Goal: Task Accomplishment & Management: Manage account settings

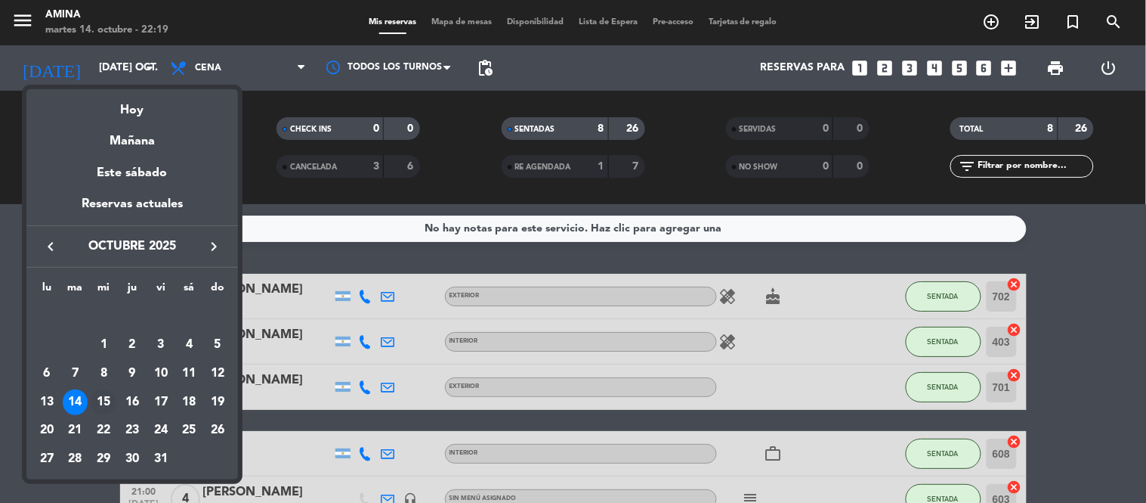
click at [102, 398] on div "15" at bounding box center [104, 402] width 26 height 26
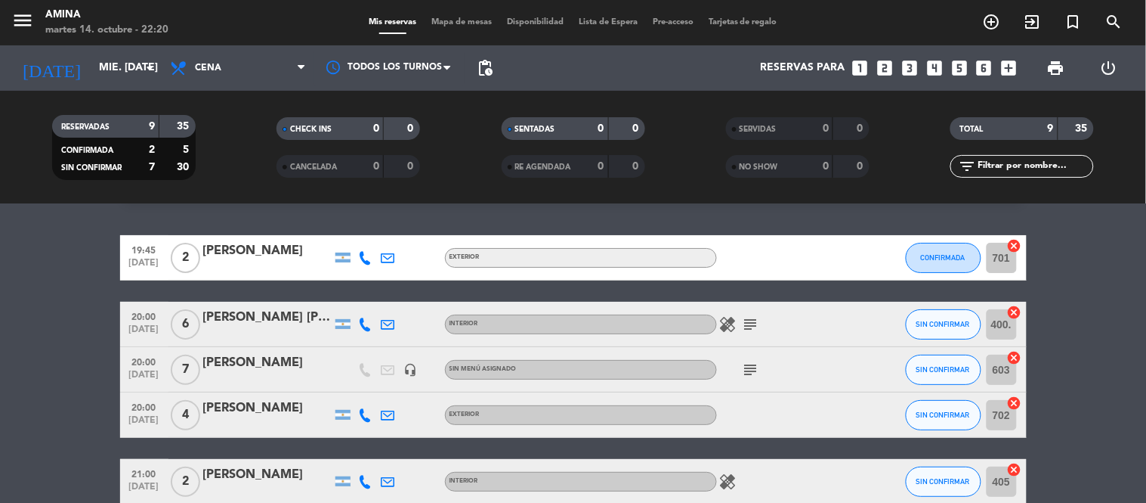
scroll to position [72, 0]
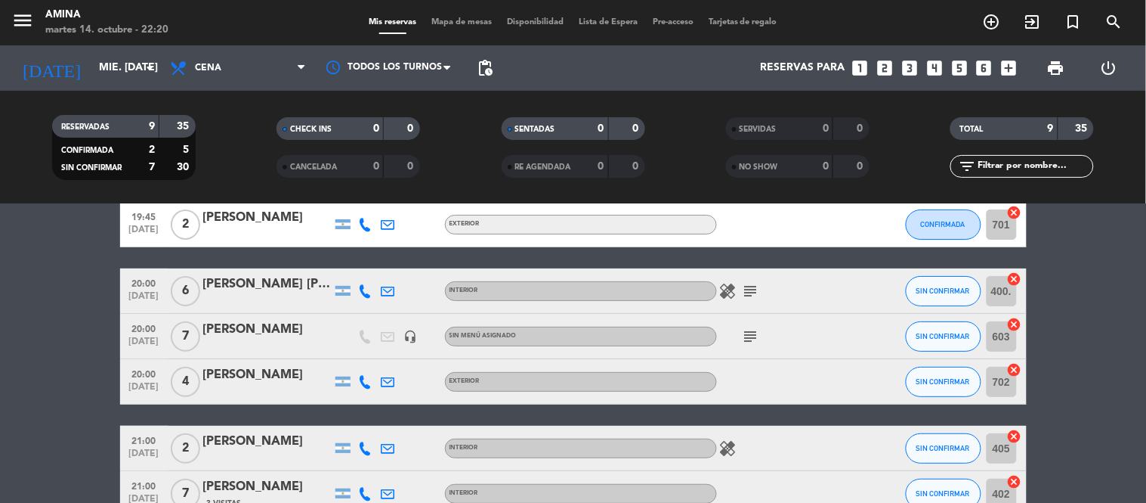
click at [742, 293] on icon "subject" at bounding box center [751, 291] width 18 height 18
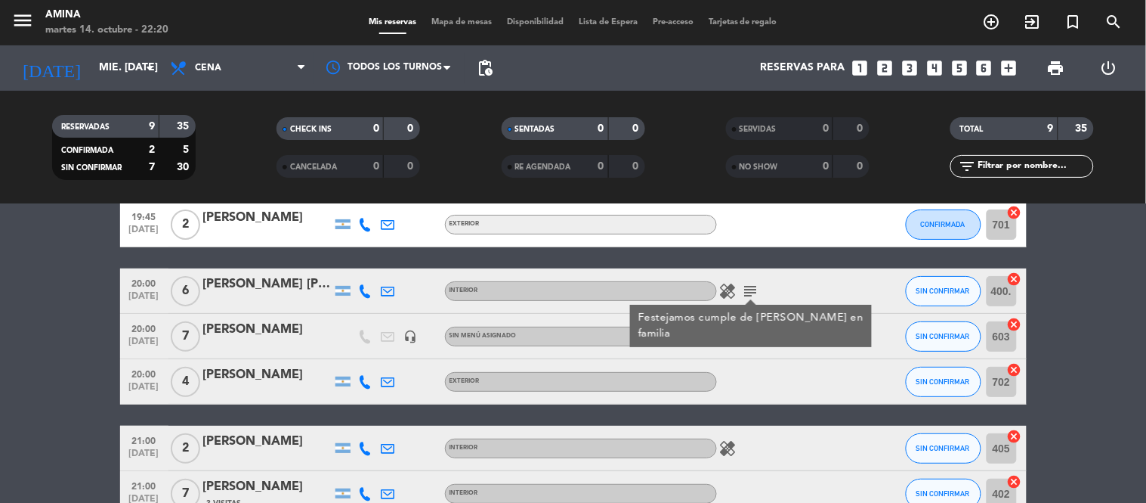
click at [781, 379] on div at bounding box center [785, 381] width 136 height 45
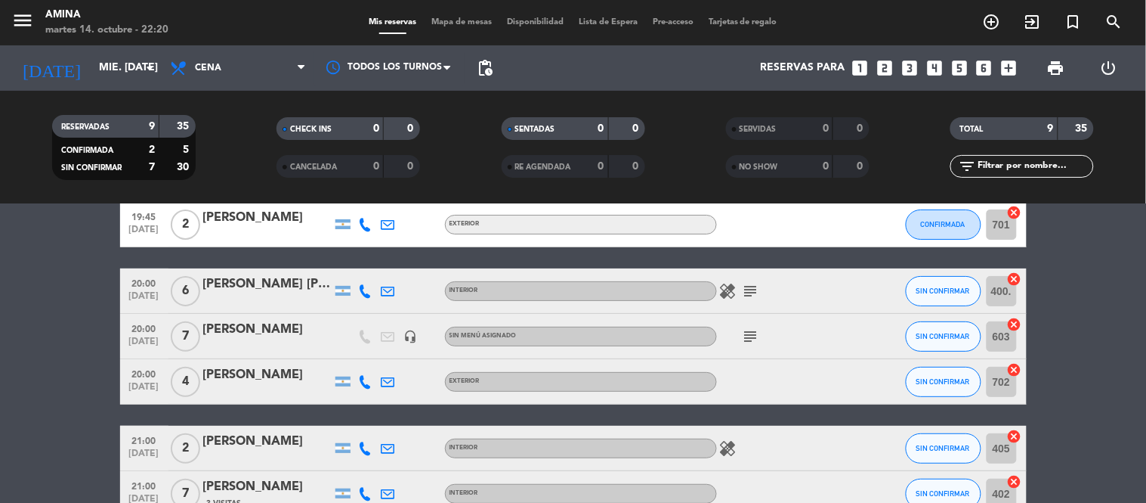
click at [743, 337] on icon "subject" at bounding box center [751, 336] width 18 height 18
click at [750, 289] on icon "subject" at bounding box center [751, 291] width 18 height 18
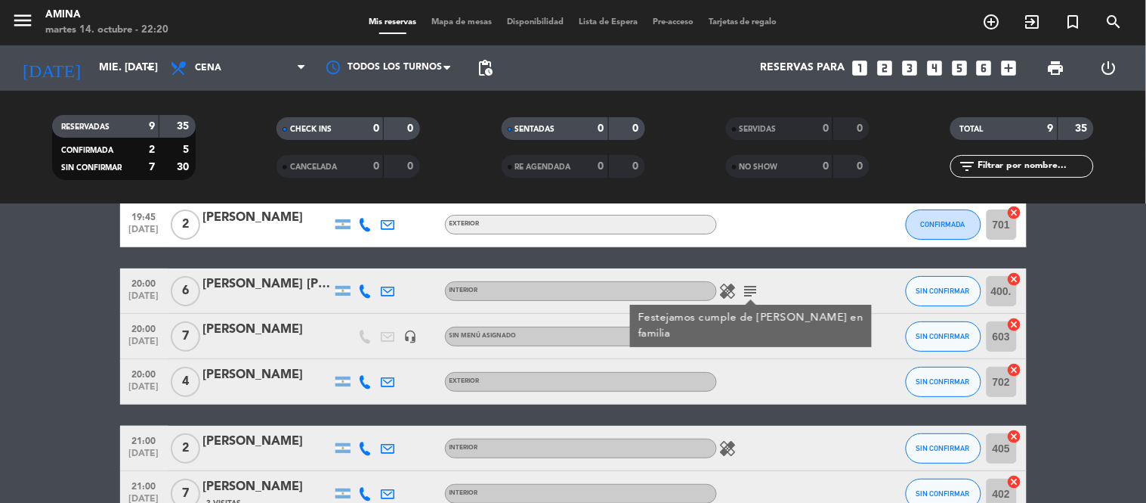
click at [796, 380] on div at bounding box center [785, 381] width 136 height 45
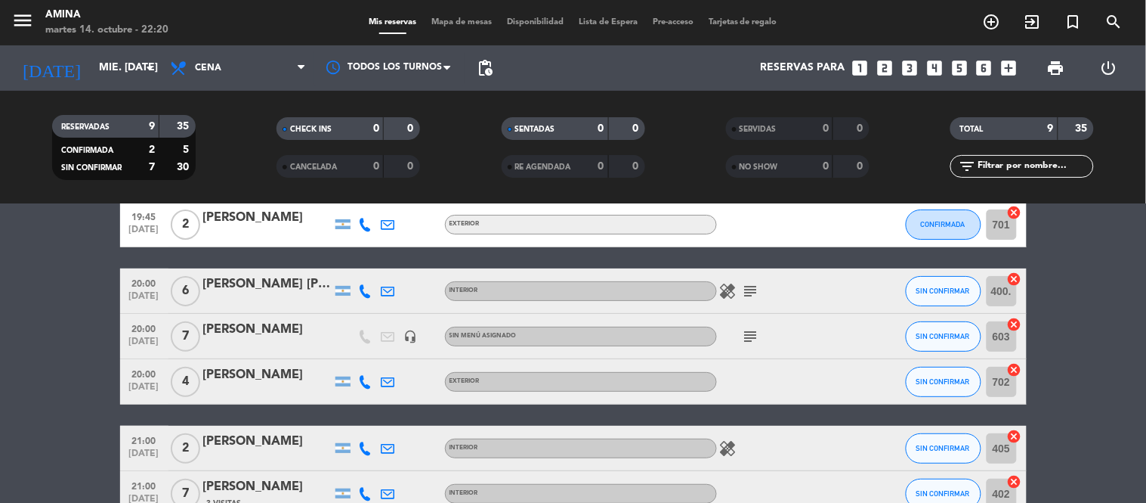
click at [754, 334] on icon "subject" at bounding box center [751, 336] width 18 height 18
click at [824, 451] on div "healing" at bounding box center [785, 447] width 136 height 45
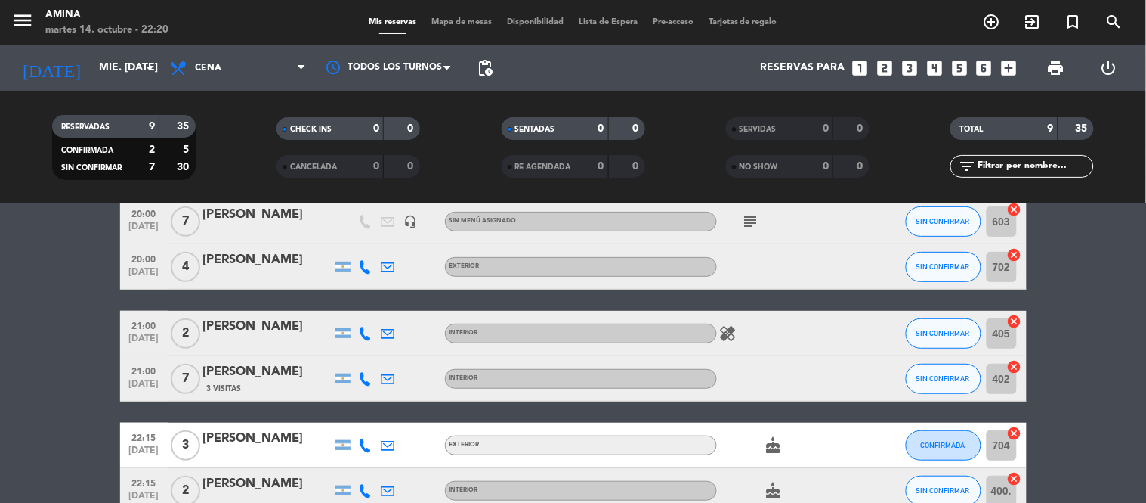
scroll to position [222, 0]
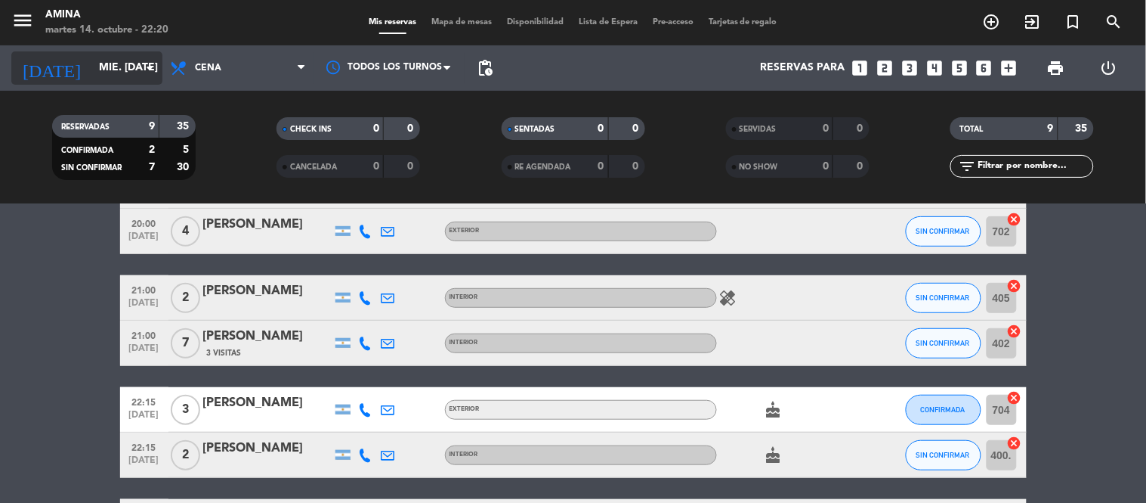
click at [95, 76] on input "mié. [DATE]" at bounding box center [163, 67] width 144 height 27
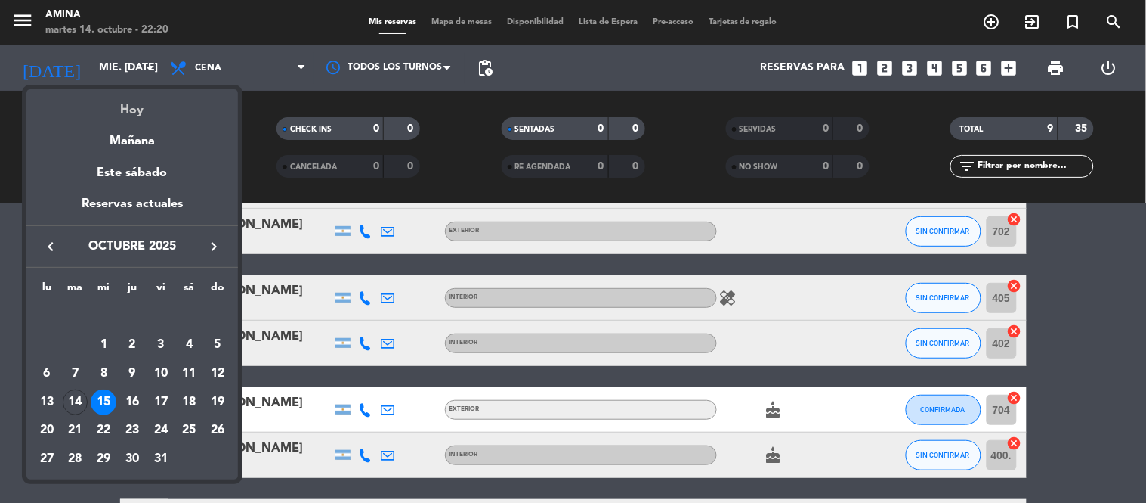
click at [148, 112] on div "Hoy" at bounding box center [132, 104] width 212 height 31
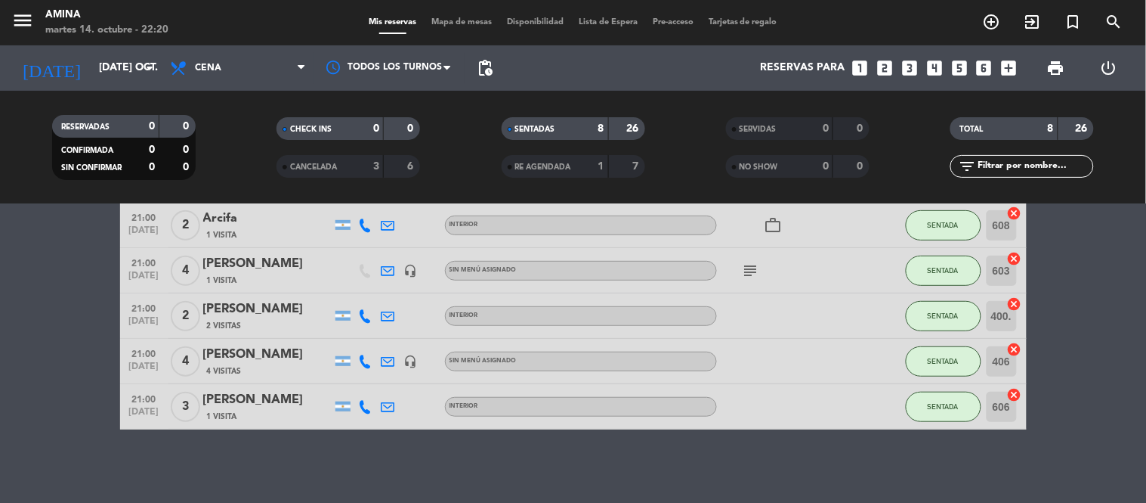
scroll to position [230, 0]
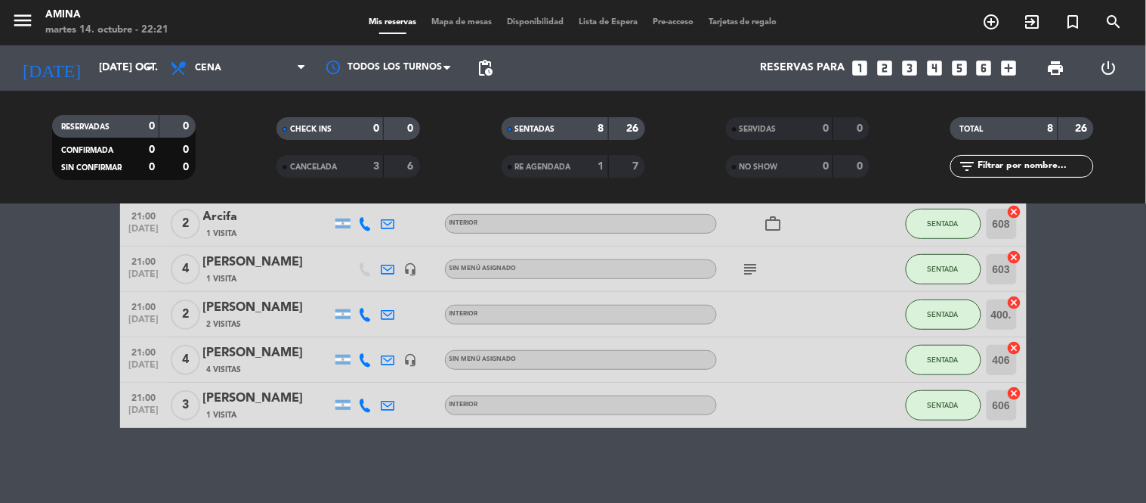
click at [1081, 291] on bookings-row "20:00 [DATE] 5 [PERSON_NAME] 1 Visita EXTERIOR healing cake SENTADA 702 cancel …" at bounding box center [573, 236] width 1146 height 384
click at [735, 434] on div "No hay notas para este servicio. Haz clic para agregar una 20:00 [DATE] 5 [PERS…" at bounding box center [573, 353] width 1146 height 298
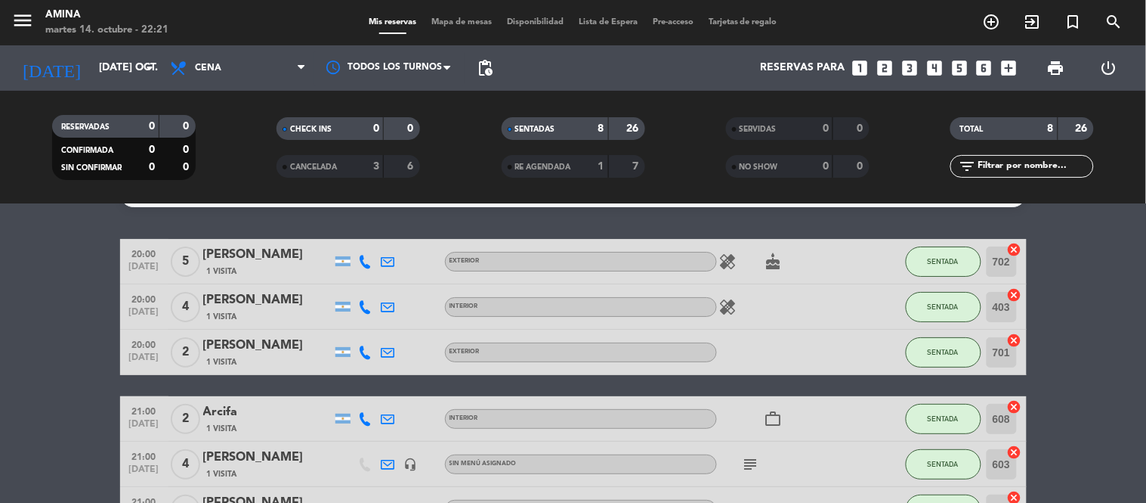
scroll to position [34, 0]
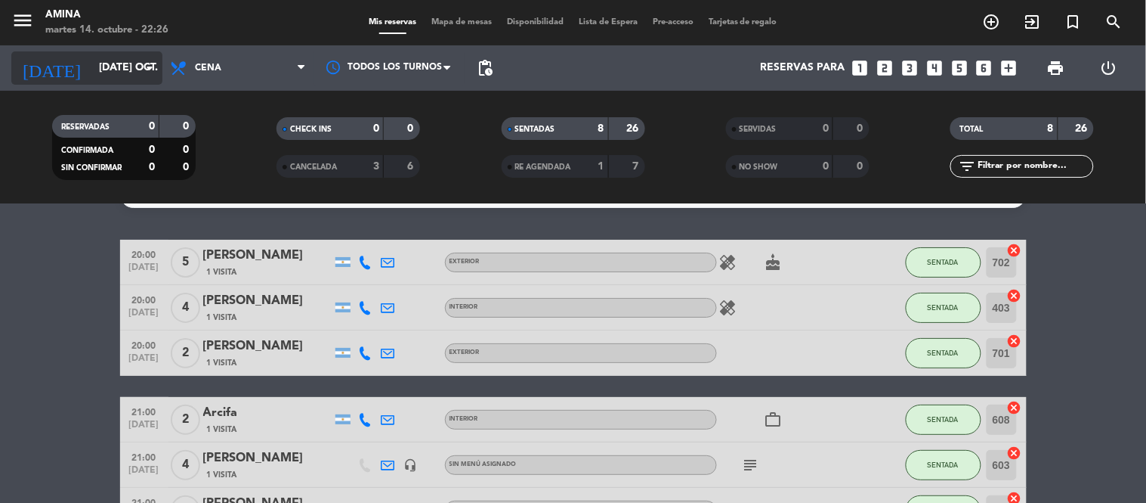
click at [138, 54] on input "[DATE] oct." at bounding box center [163, 67] width 144 height 27
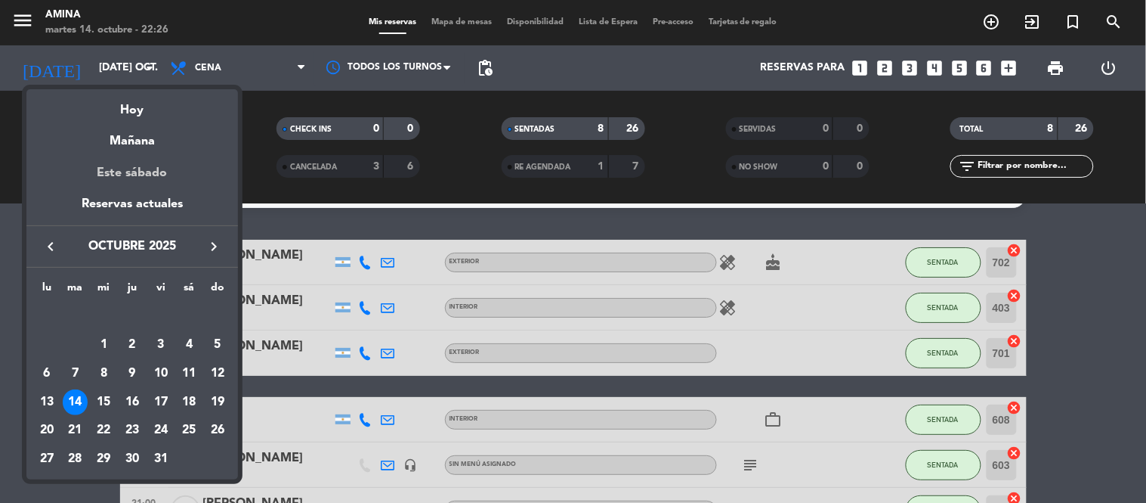
click at [138, 153] on div "Este sábado" at bounding box center [132, 173] width 212 height 42
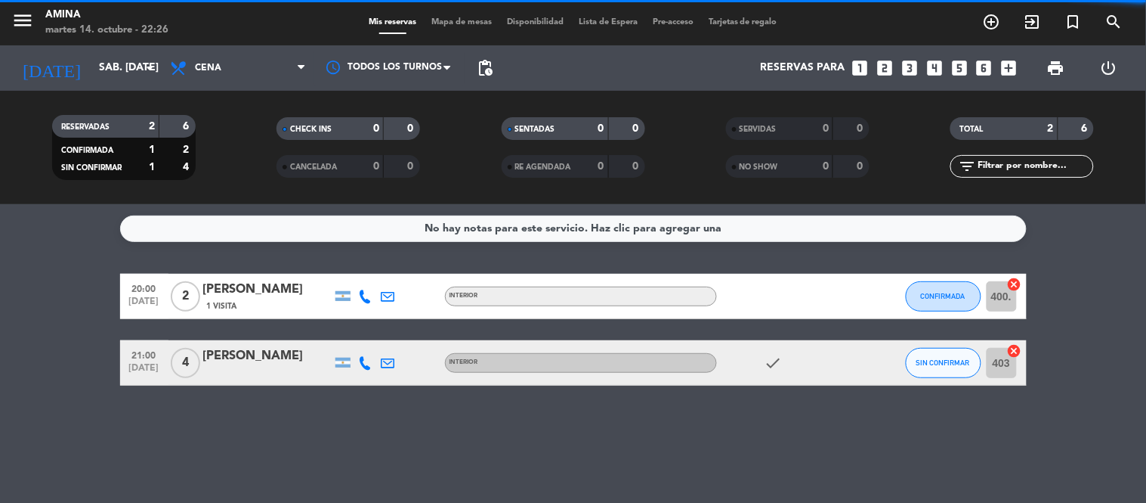
scroll to position [0, 0]
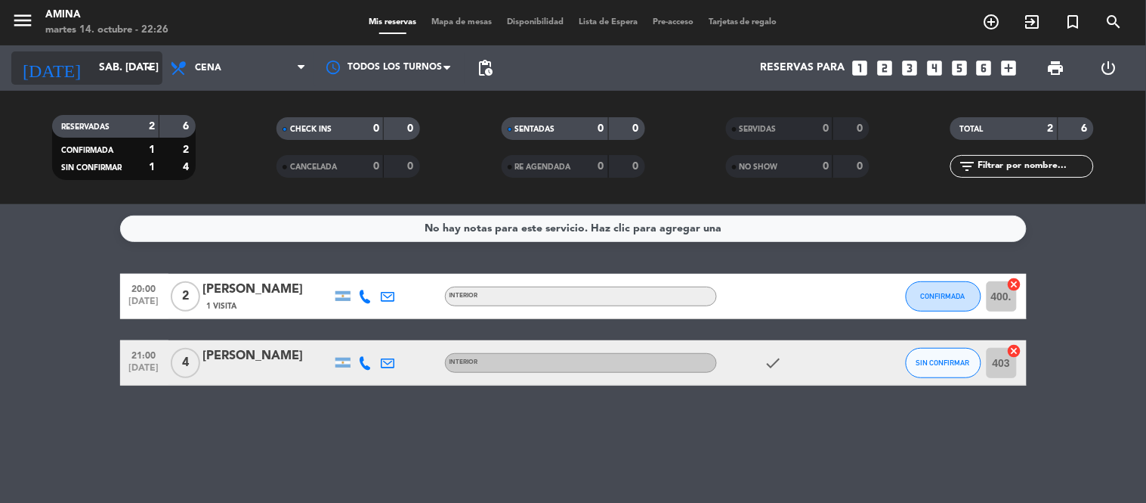
click at [122, 69] on input "sáb. [DATE]" at bounding box center [163, 67] width 144 height 27
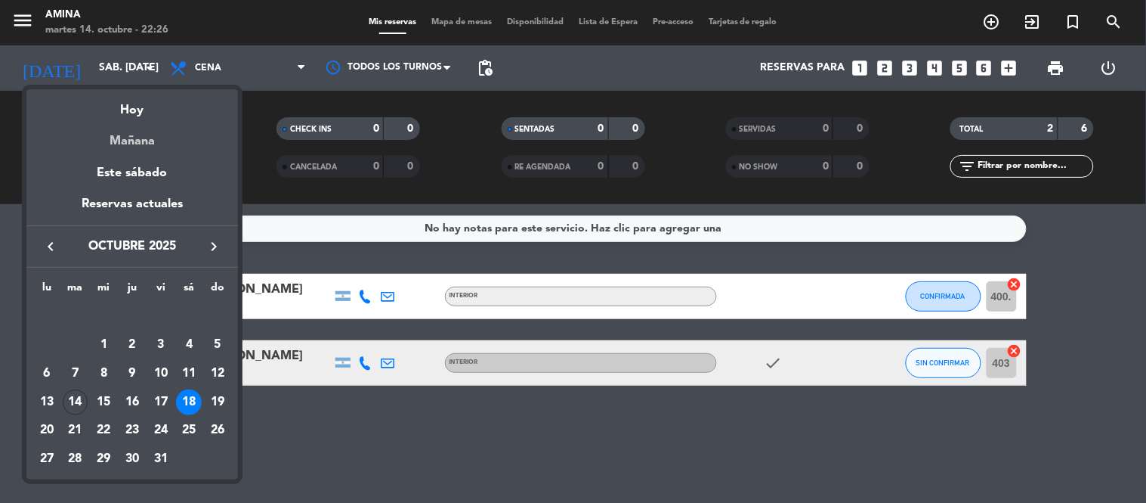
click at [149, 148] on div "Mañana" at bounding box center [132, 135] width 212 height 31
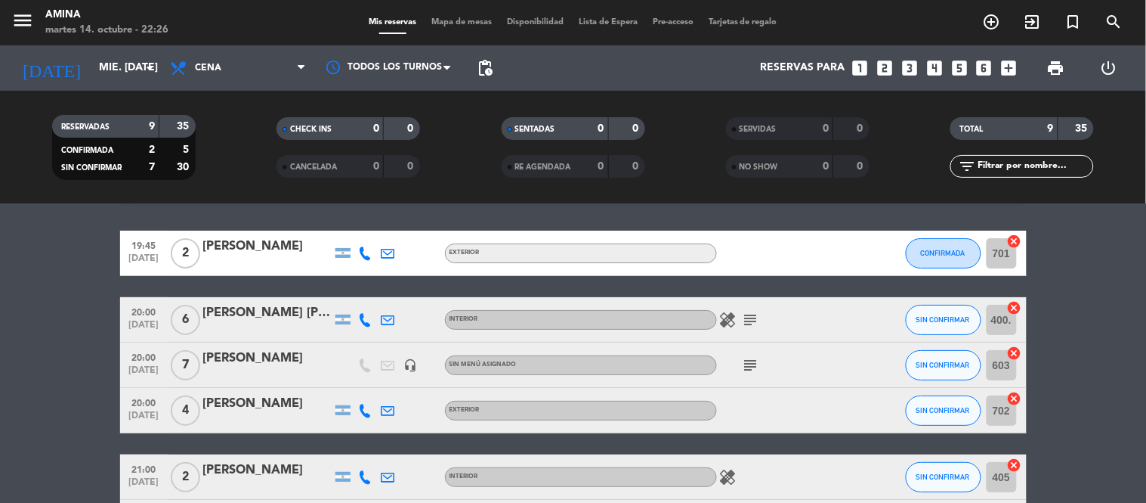
scroll to position [59, 0]
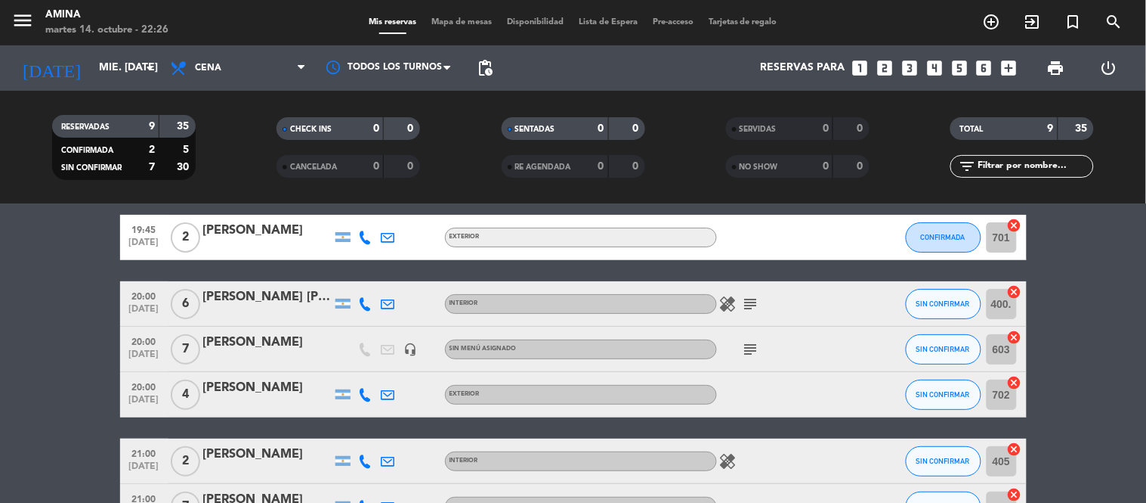
click at [743, 305] on icon "subject" at bounding box center [751, 304] width 18 height 18
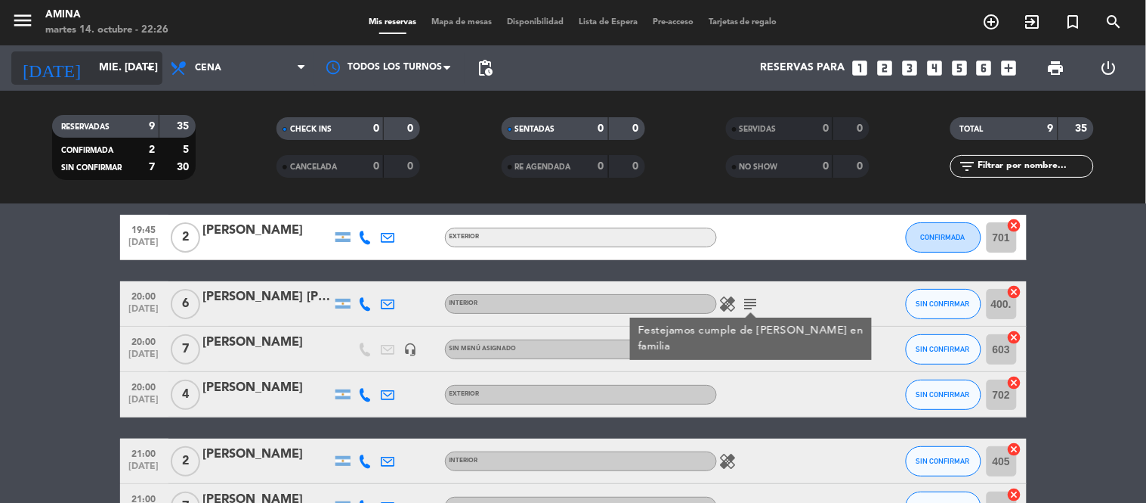
click at [111, 73] on input "mié. [DATE]" at bounding box center [163, 67] width 144 height 27
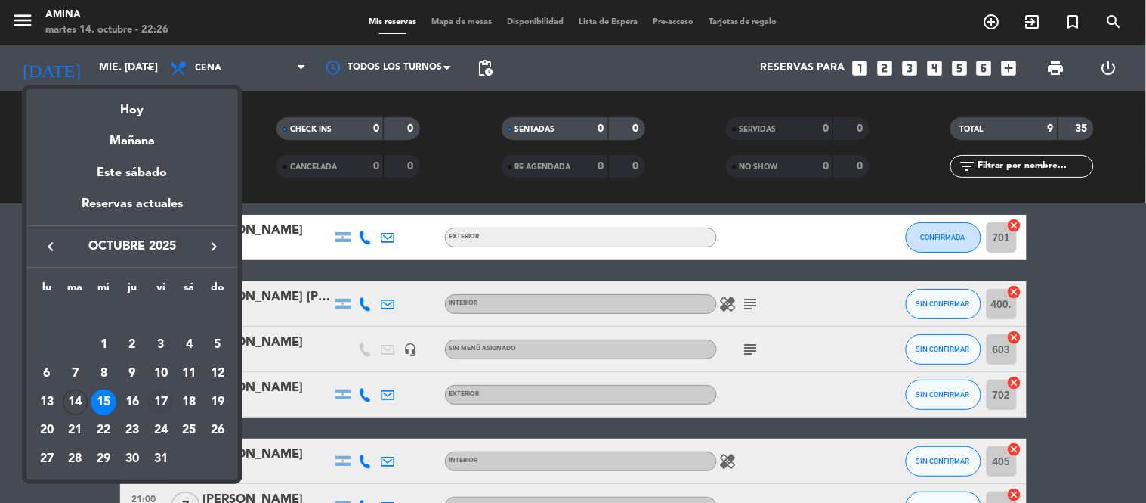
click at [147, 399] on td "17" at bounding box center [161, 402] width 29 height 29
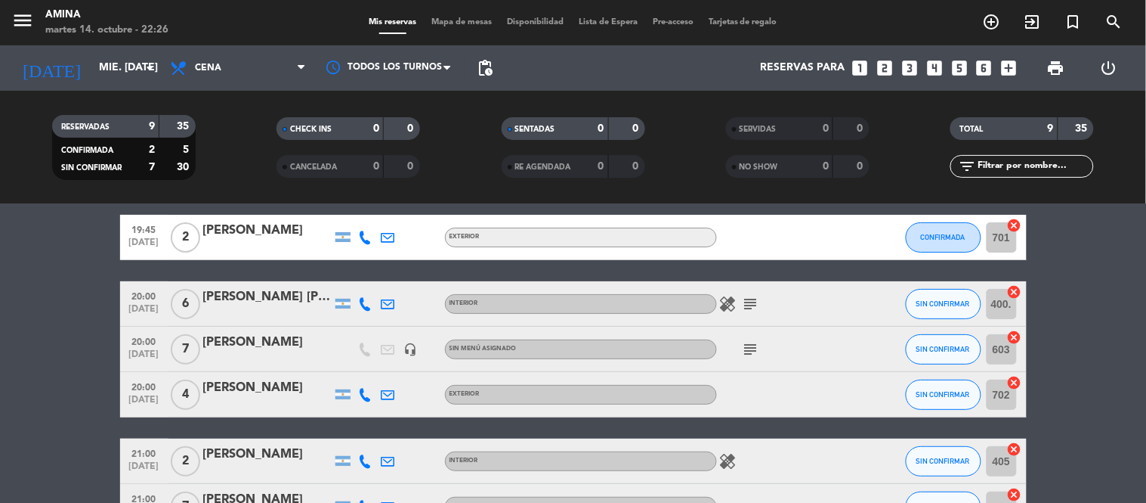
type input "vie. [DATE]"
